Goal: Transaction & Acquisition: Purchase product/service

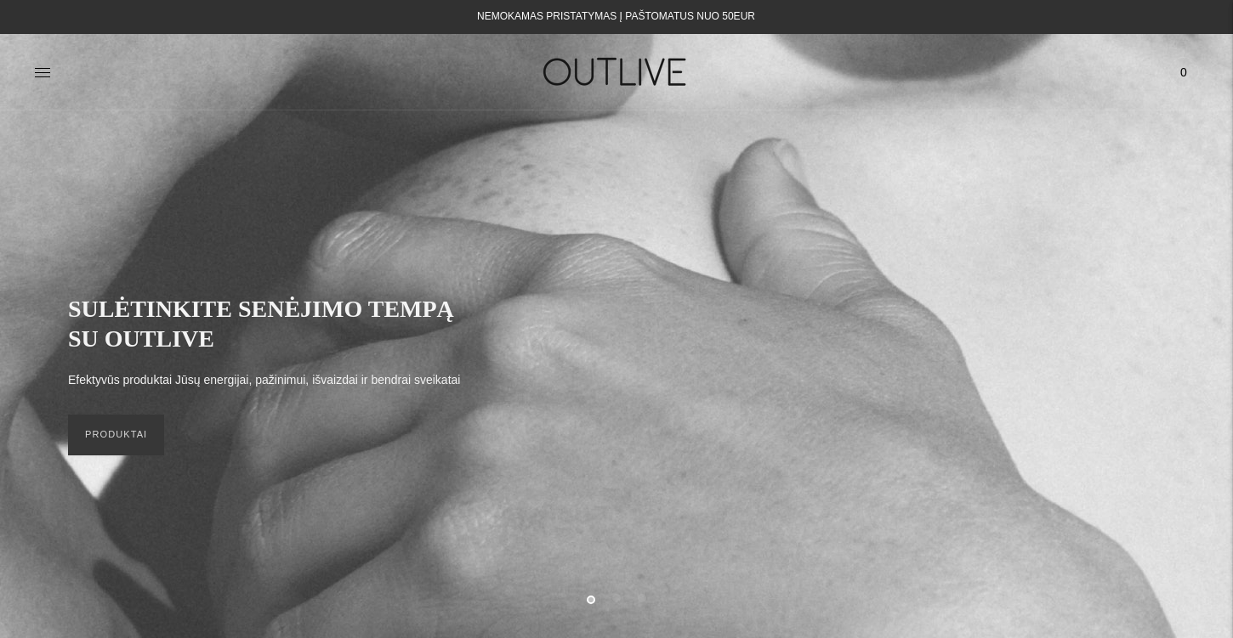
click at [519, 110] on div "PAGRINDINIS PAPILDAI Visi papildai Antioksidantai Dirbantiems ofise Ekologiška …" at bounding box center [616, 72] width 1233 height 77
click at [496, 89] on h1 at bounding box center [616, 72] width 388 height 59
click at [44, 75] on icon at bounding box center [42, 72] width 17 height 17
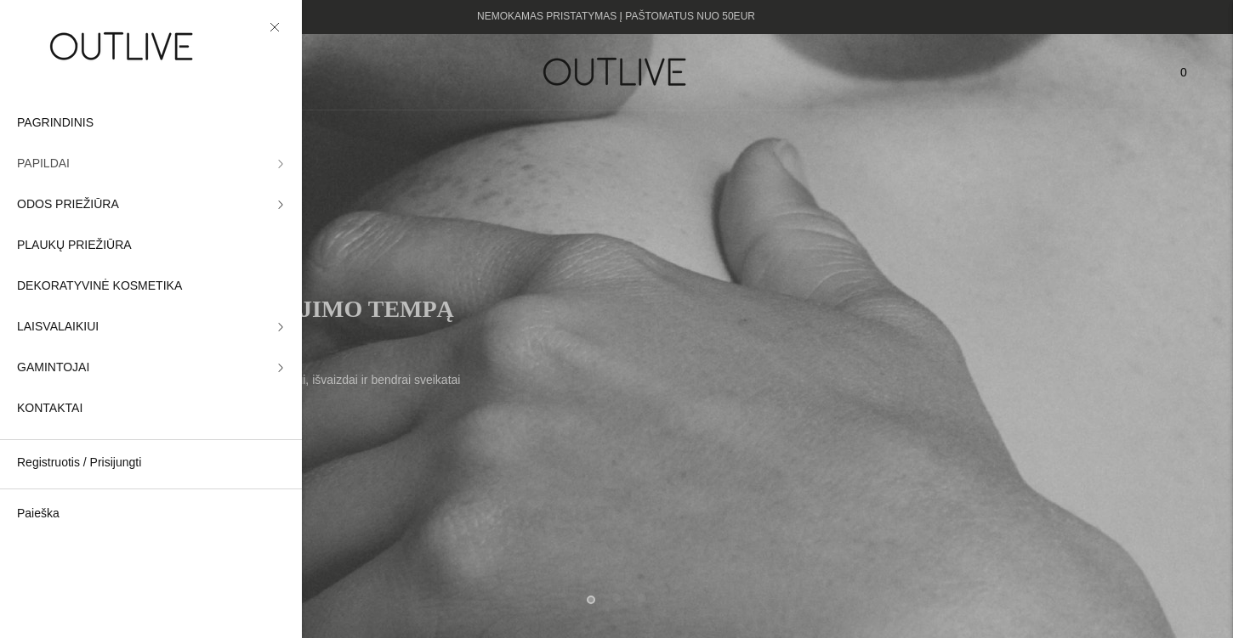
click at [96, 163] on link "PAPILDAI" at bounding box center [151, 164] width 302 height 41
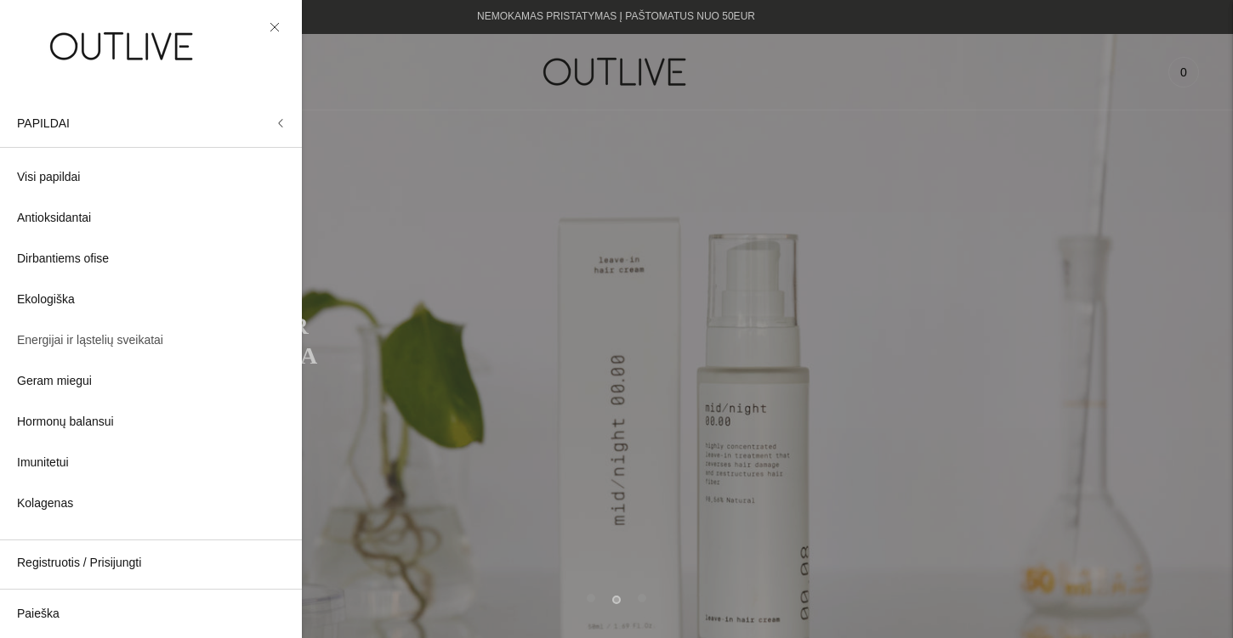
click at [136, 335] on span "Energijai ir ląstelių sveikatai" at bounding box center [90, 341] width 146 height 20
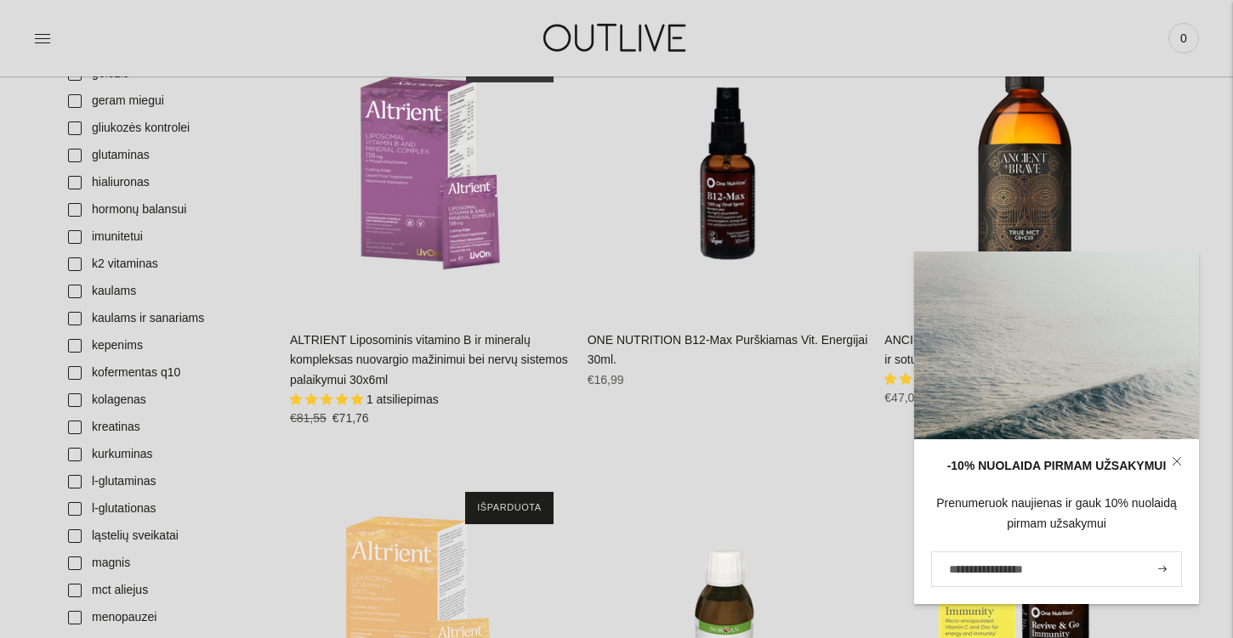
scroll to position [1357, 0]
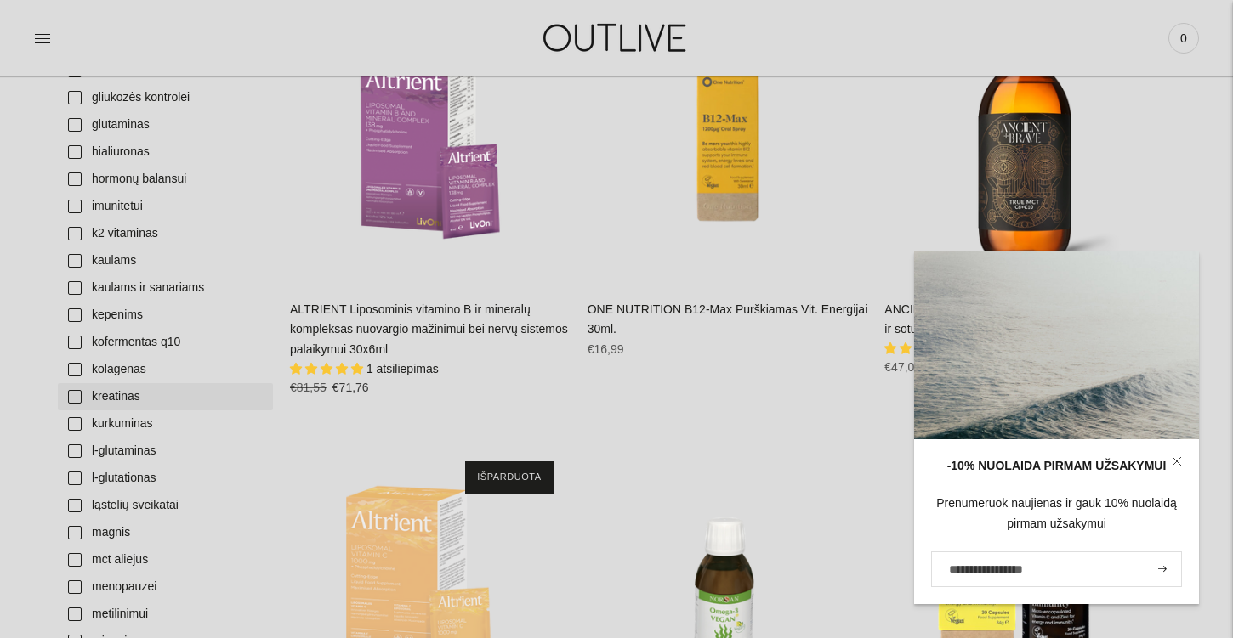
click at [72, 399] on link "kreatinas" at bounding box center [165, 396] width 215 height 27
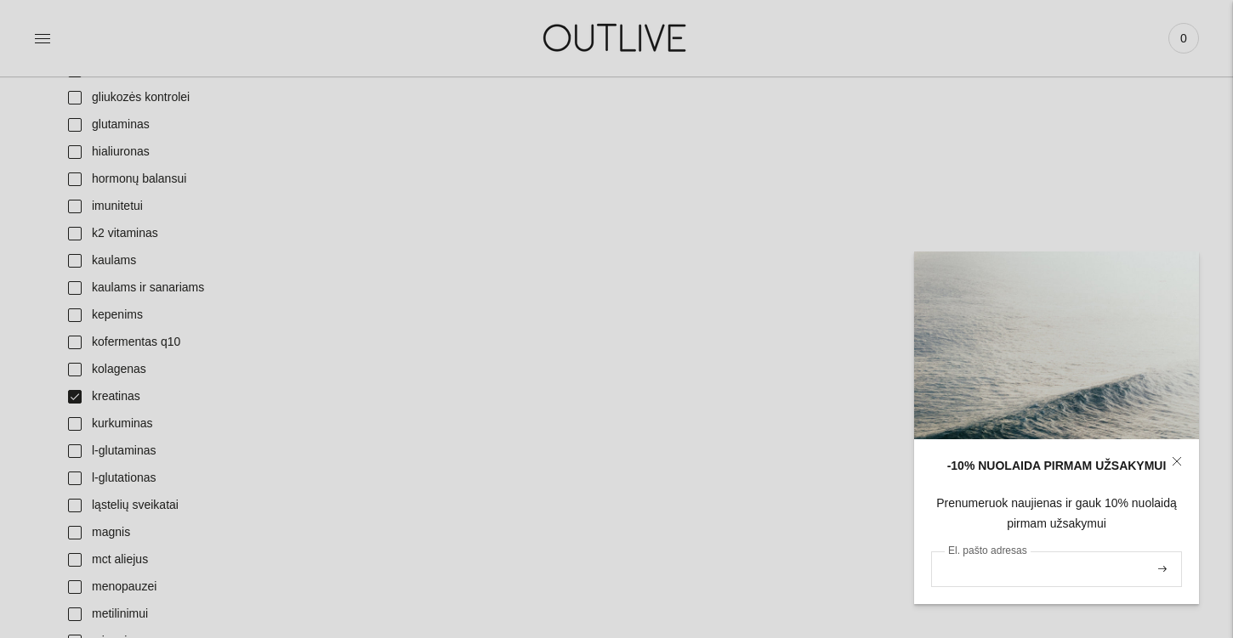
click at [1066, 567] on input "El. pašto adresas" at bounding box center [1056, 570] width 251 height 36
type input "**********"
click at [1153, 569] on button "submit" at bounding box center [1162, 569] width 19 height 32
click at [1164, 571] on icon "submit" at bounding box center [1162, 569] width 9 height 6
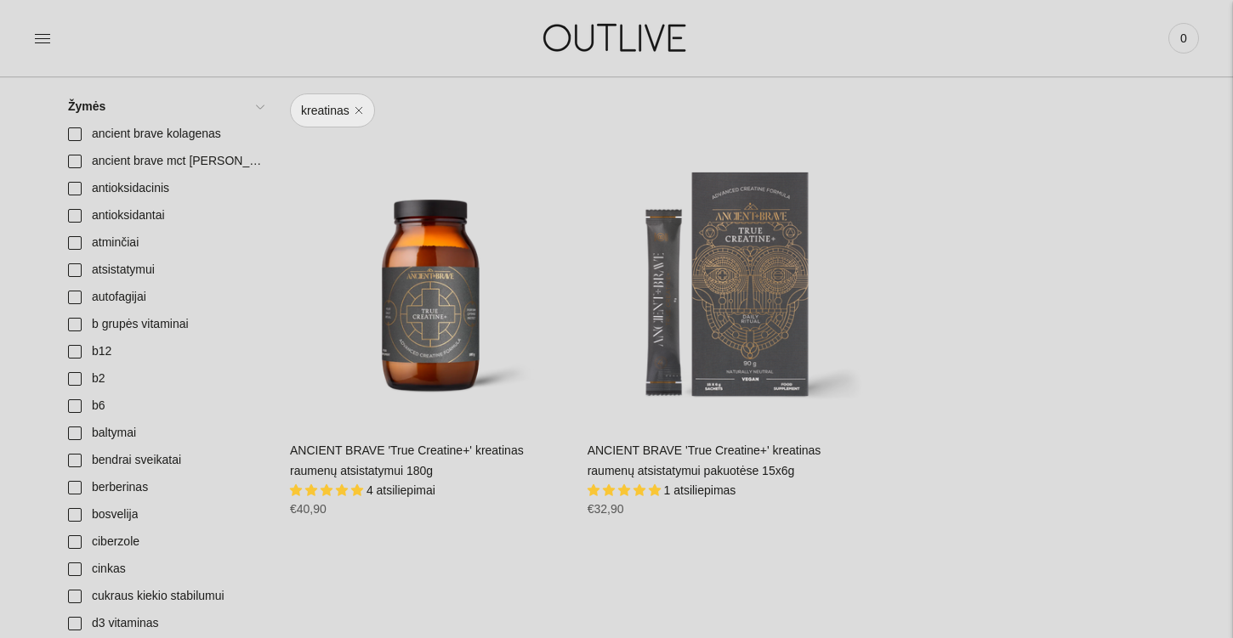
scroll to position [519, 0]
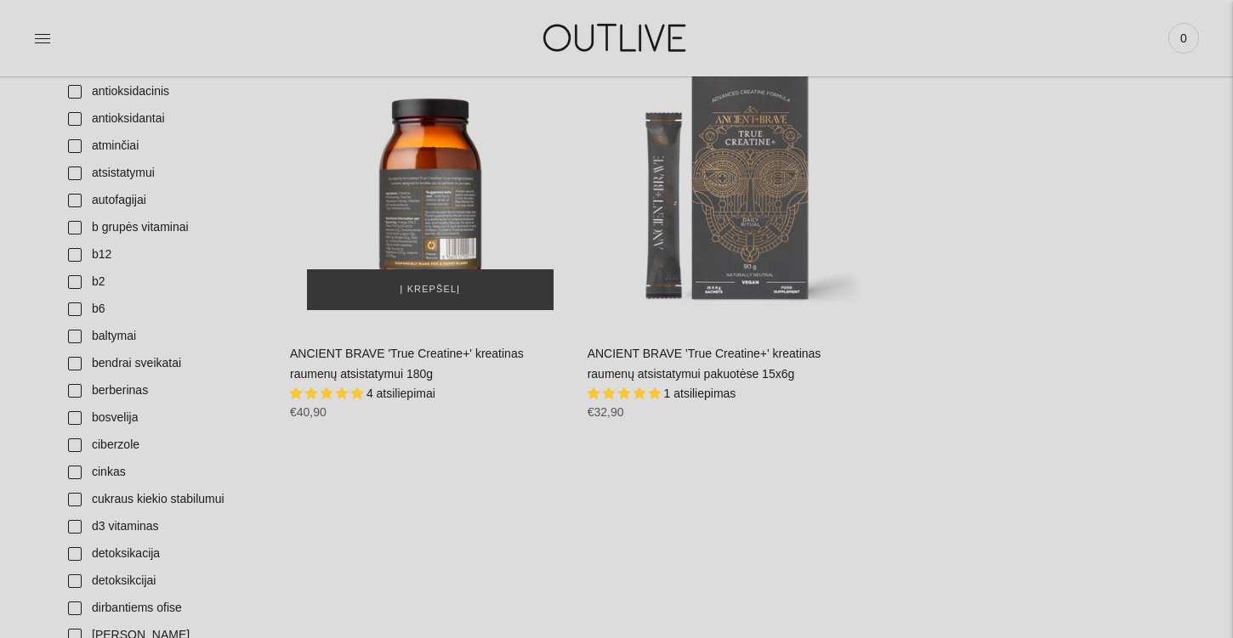
click at [460, 215] on div "ANCIENT BRAVE 'True Creatine+' kreatinas raumenų atsistatymui 180g\a" at bounding box center [430, 188] width 281 height 281
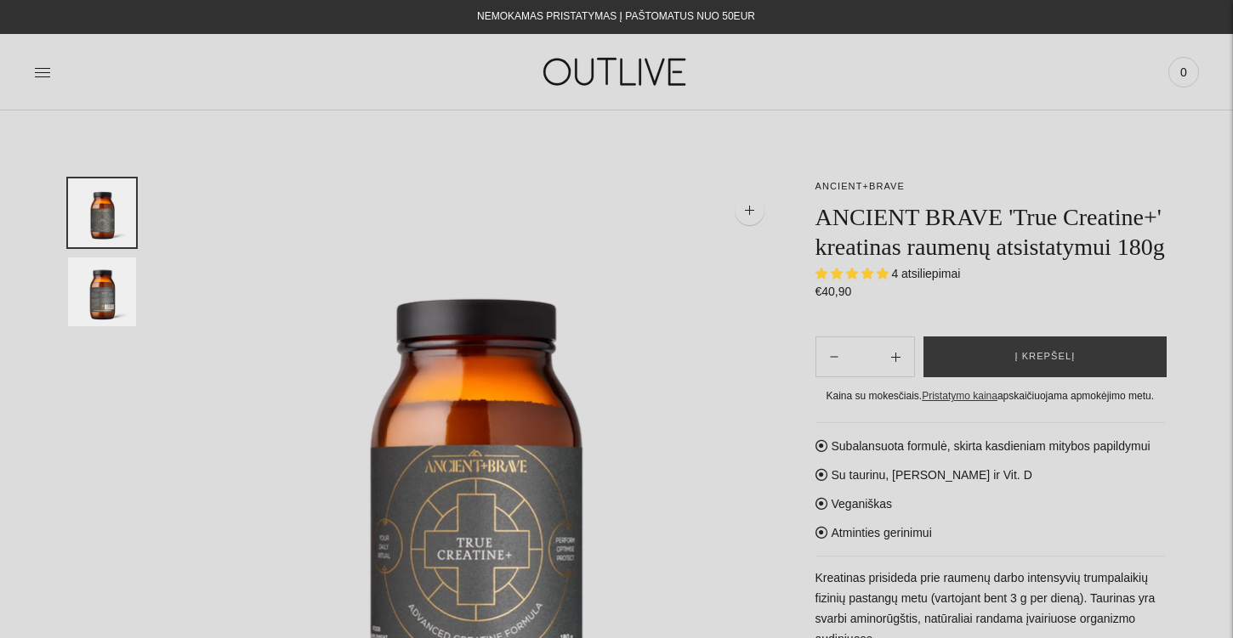
select select "**********"
click at [1015, 366] on span "Į krepšelį" at bounding box center [1044, 357] width 60 height 17
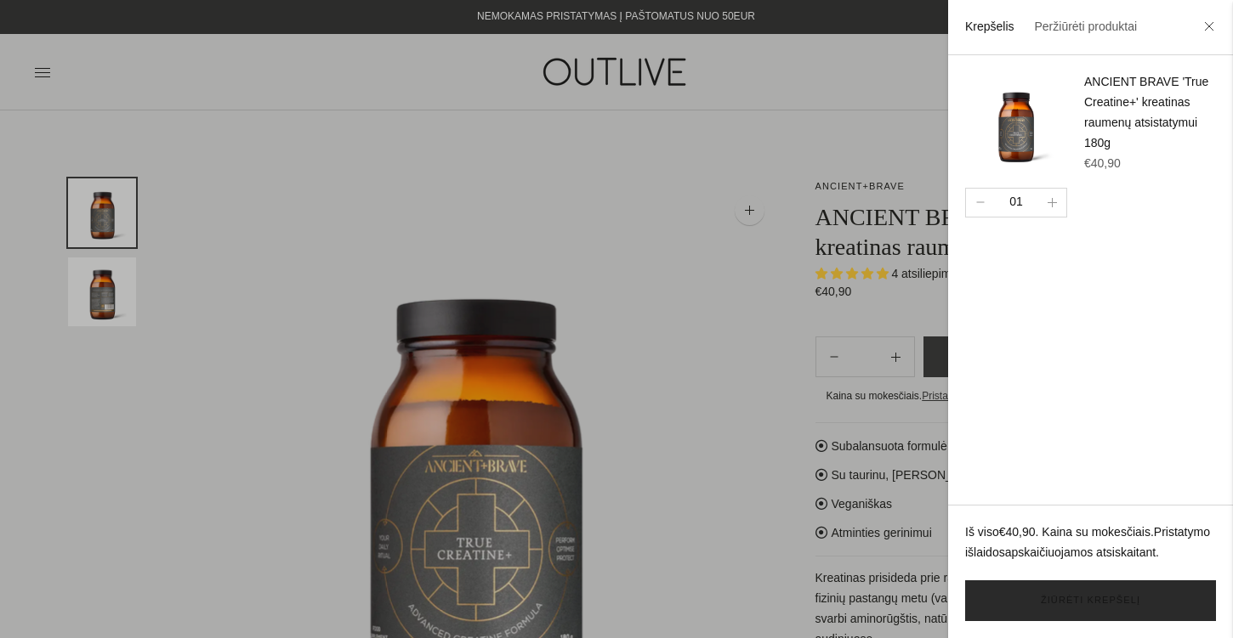
click at [1086, 607] on link "Žiūrėti krepšelį" at bounding box center [1090, 601] width 251 height 41
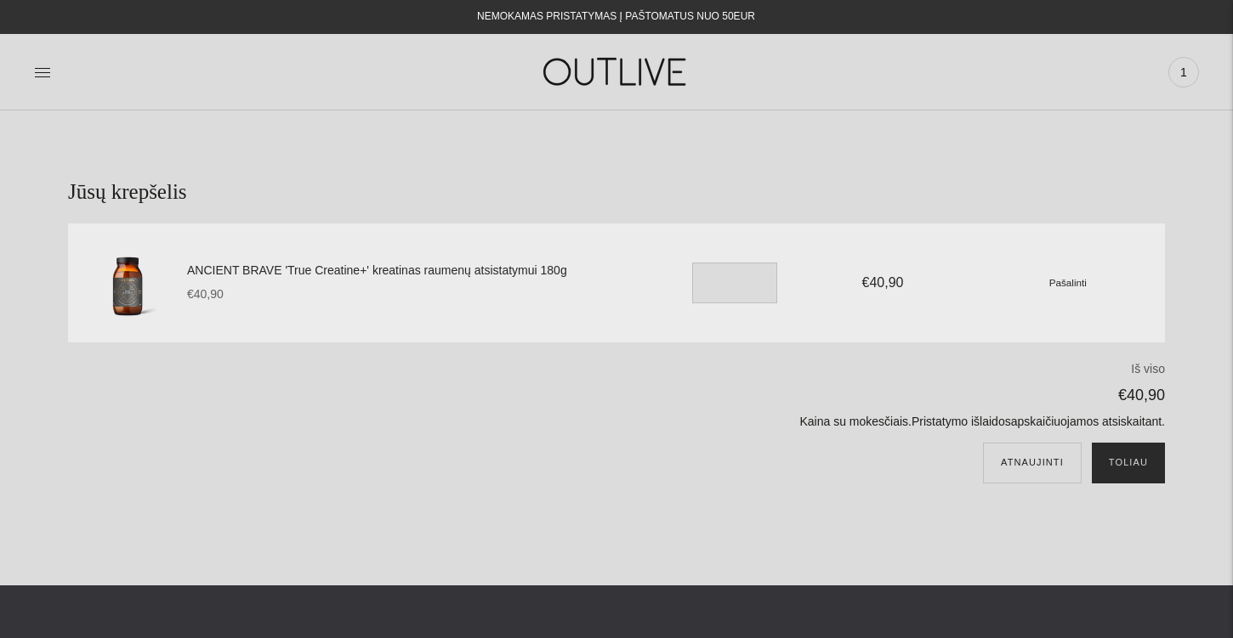
click at [1140, 460] on button "Toliau" at bounding box center [1128, 463] width 73 height 41
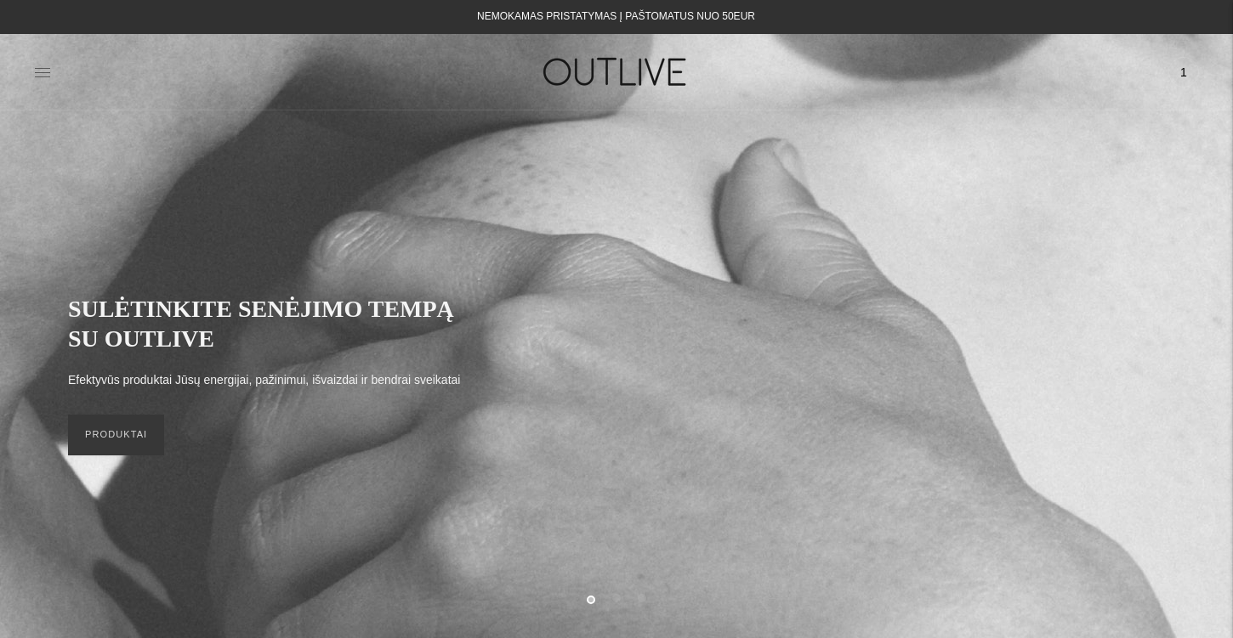
click at [40, 77] on icon at bounding box center [42, 72] width 17 height 17
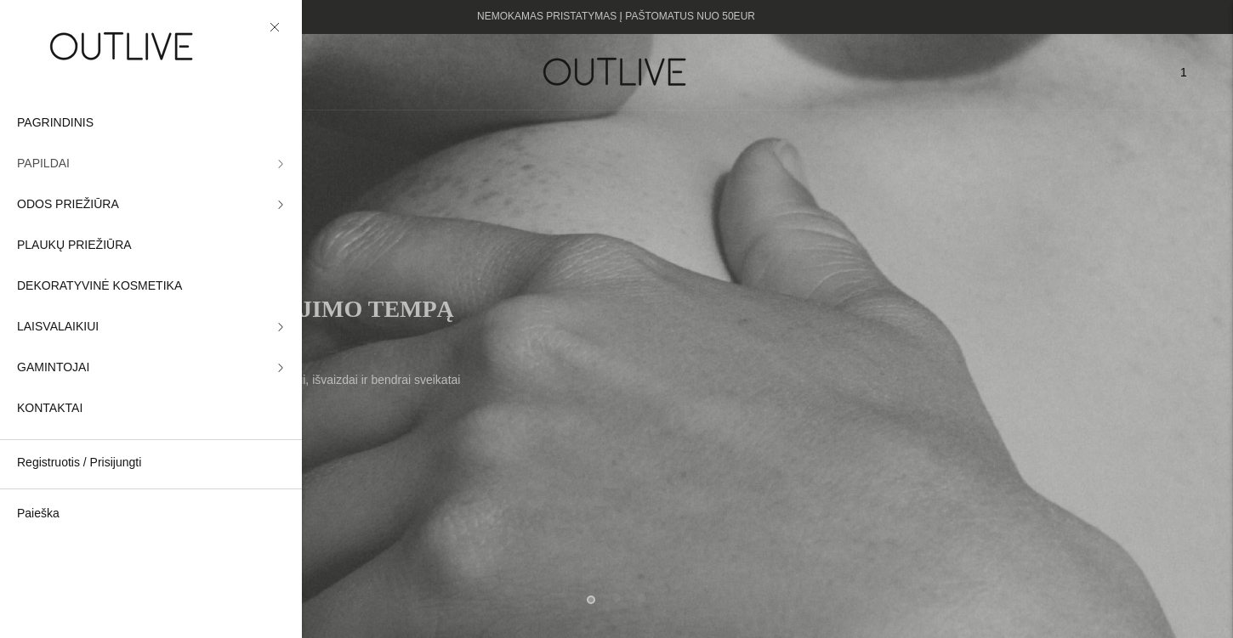
click at [266, 159] on link "PAPILDAI" at bounding box center [151, 164] width 302 height 41
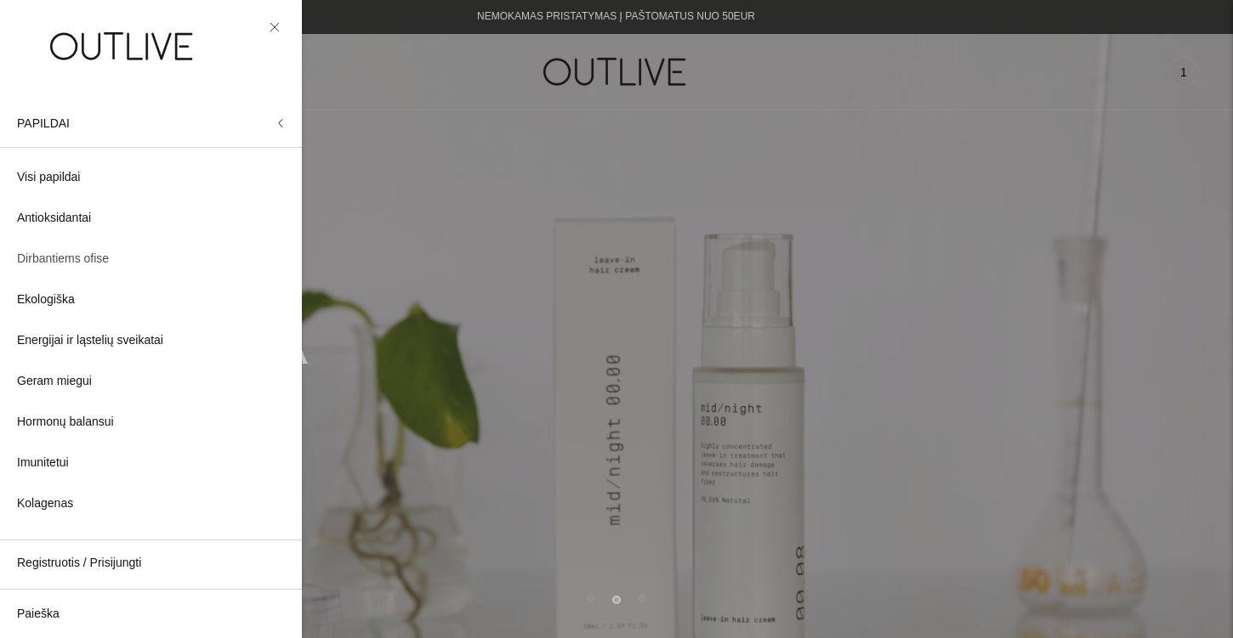
scroll to position [1, 0]
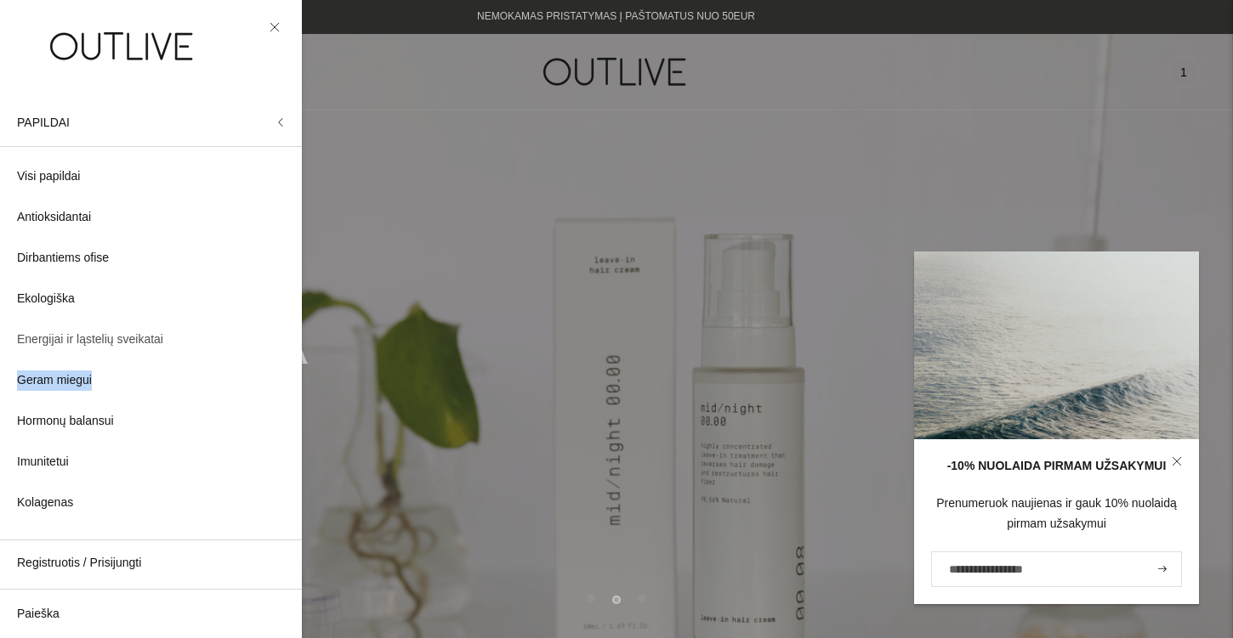
click at [111, 341] on span "Energijai ir ląstelių sveikatai" at bounding box center [90, 340] width 146 height 20
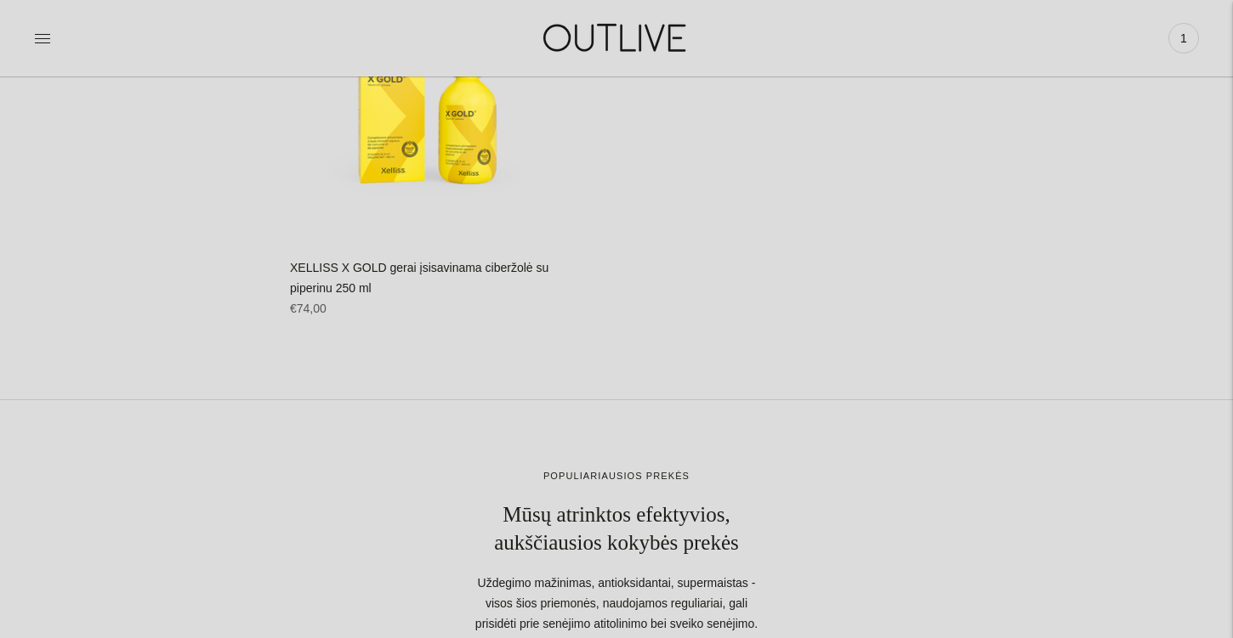
scroll to position [9948, 0]
